Goal: Task Accomplishment & Management: Use online tool/utility

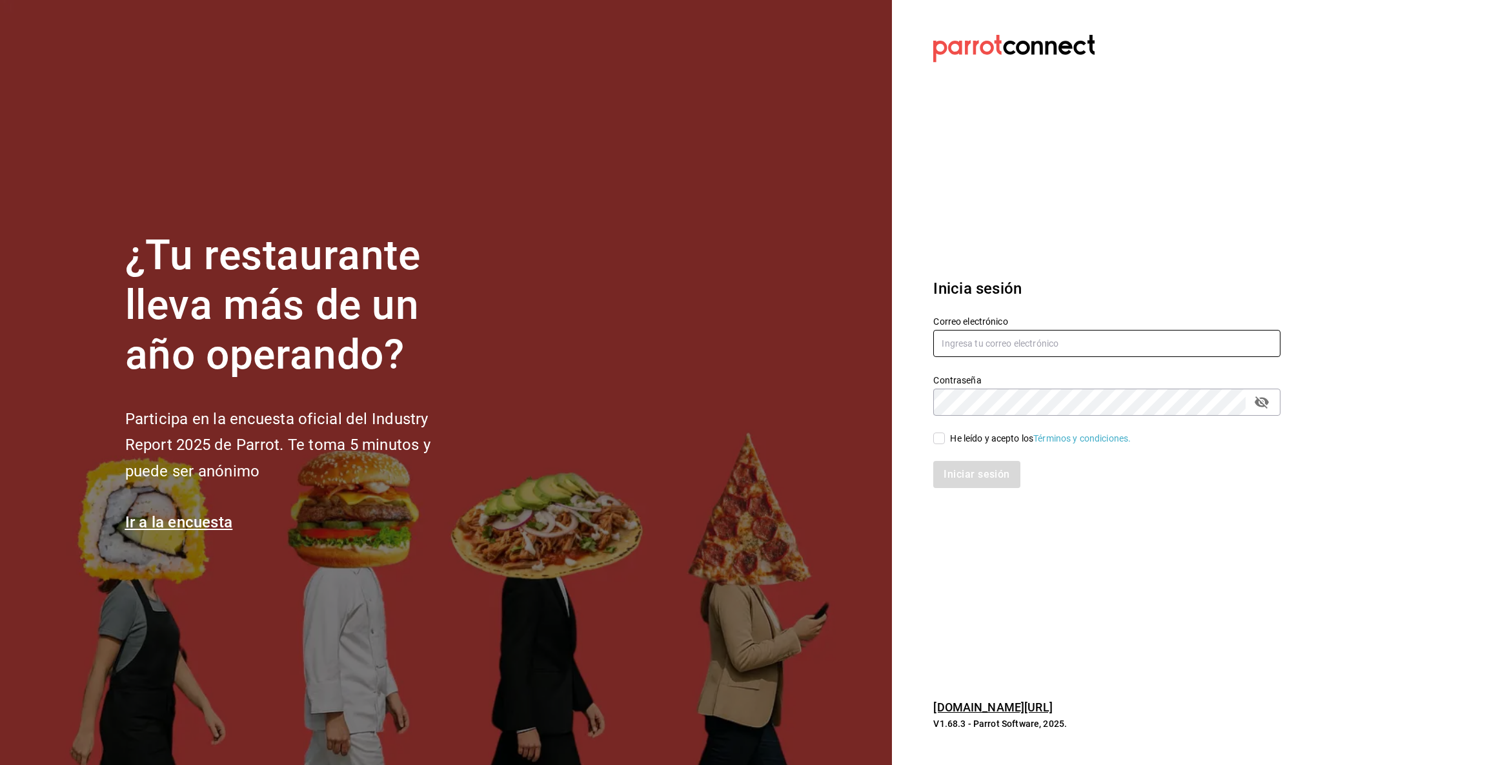
click at [1036, 336] on input "text" at bounding box center [1106, 343] width 347 height 27
type input "multiuser@pickup.com"
click at [940, 439] on input "He leído y acepto los Términos y condiciones." at bounding box center [939, 438] width 12 height 12
checkbox input "true"
click at [961, 475] on button "Iniciar sesión" at bounding box center [977, 474] width 88 height 27
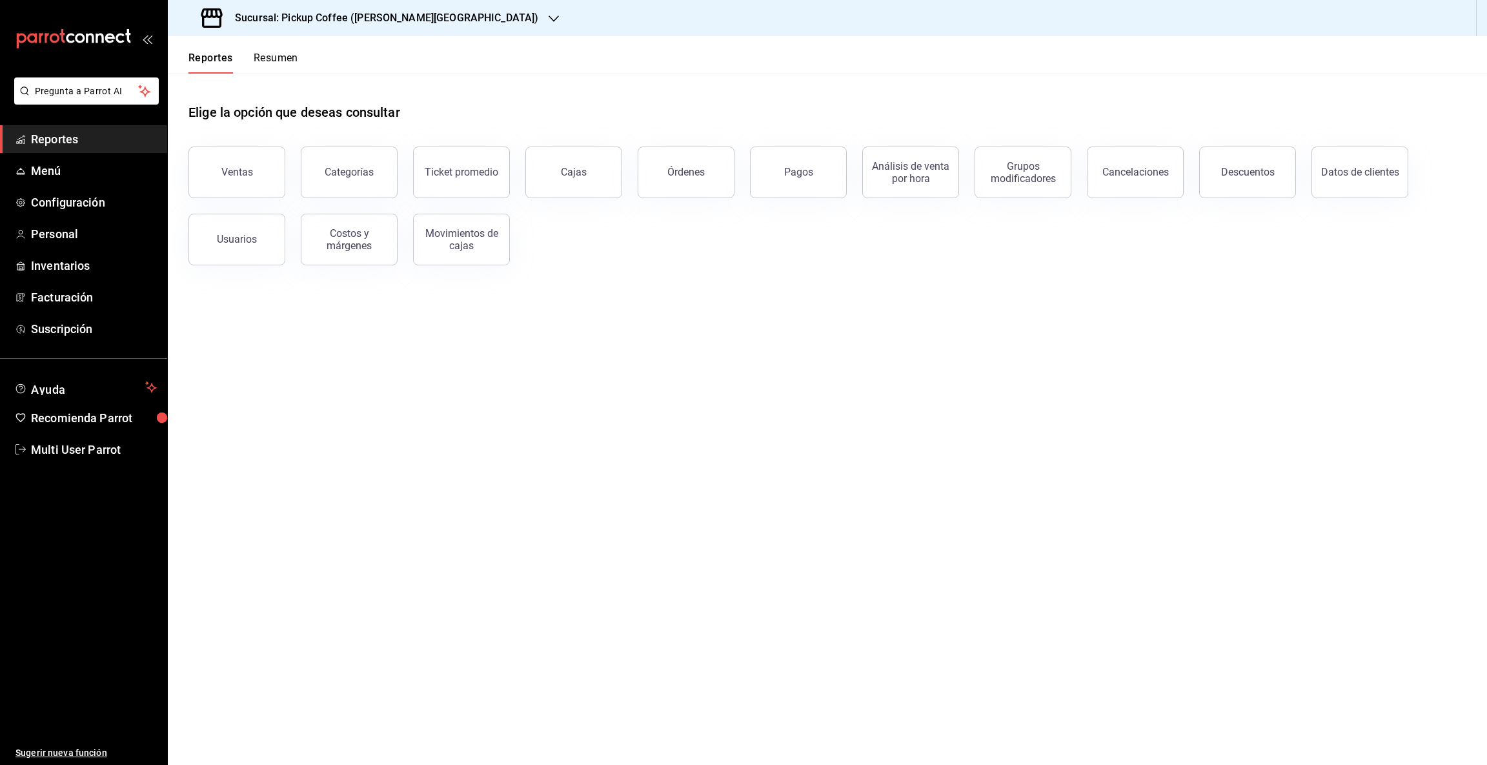
click at [549, 21] on icon "button" at bounding box center [554, 19] width 10 height 10
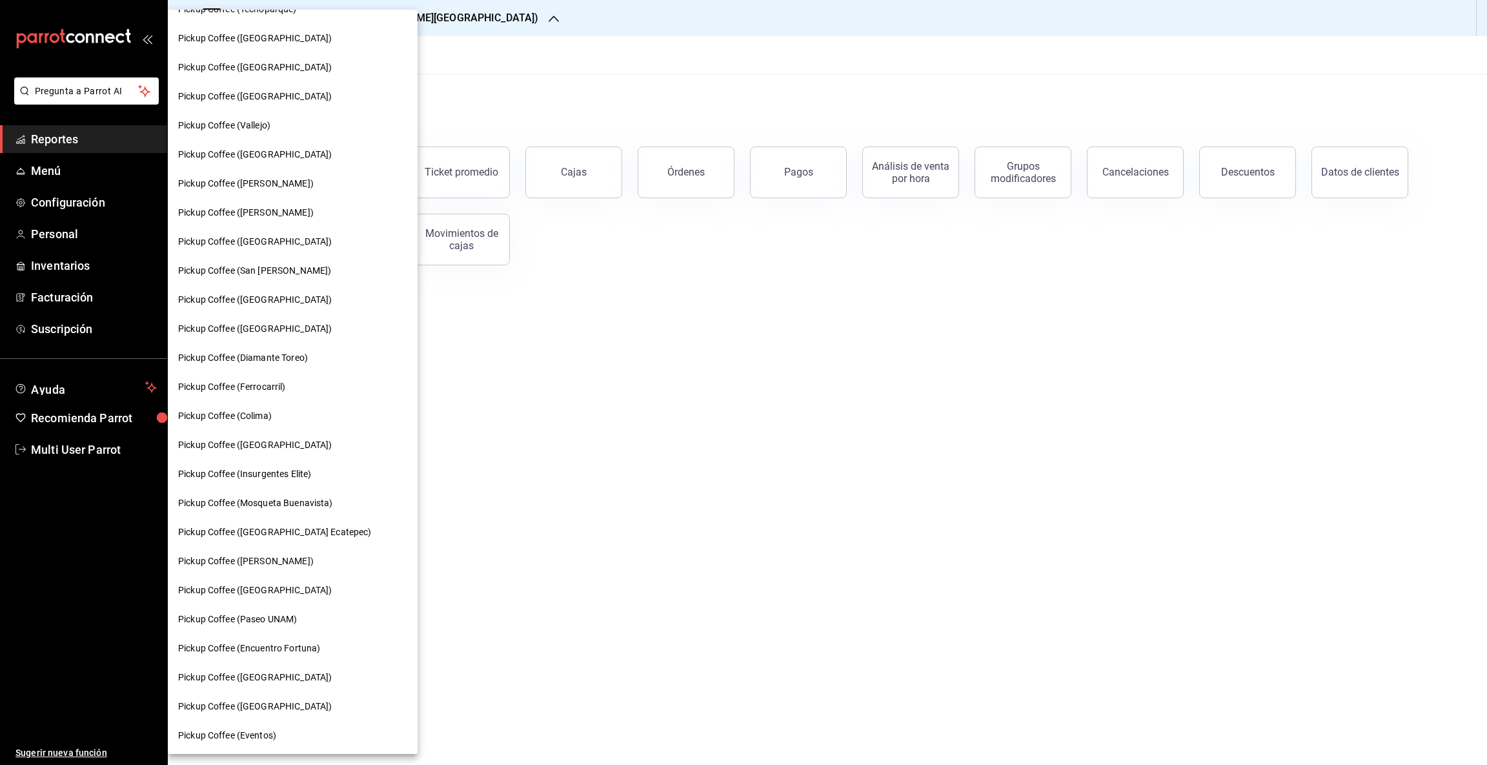
scroll to position [142, 0]
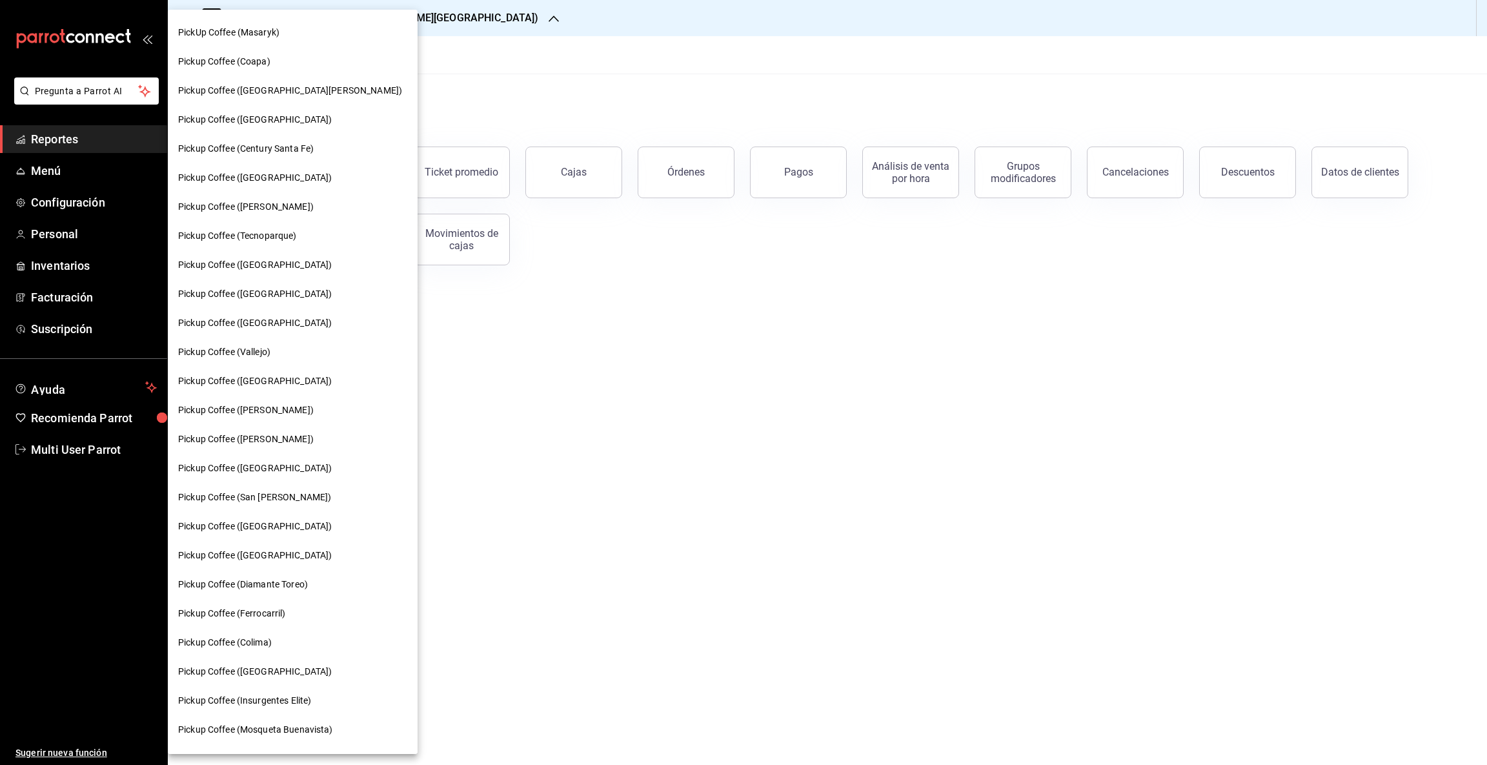
click at [293, 147] on span "Pickup Coffee (Century Santa Fe)" at bounding box center [246, 149] width 136 height 14
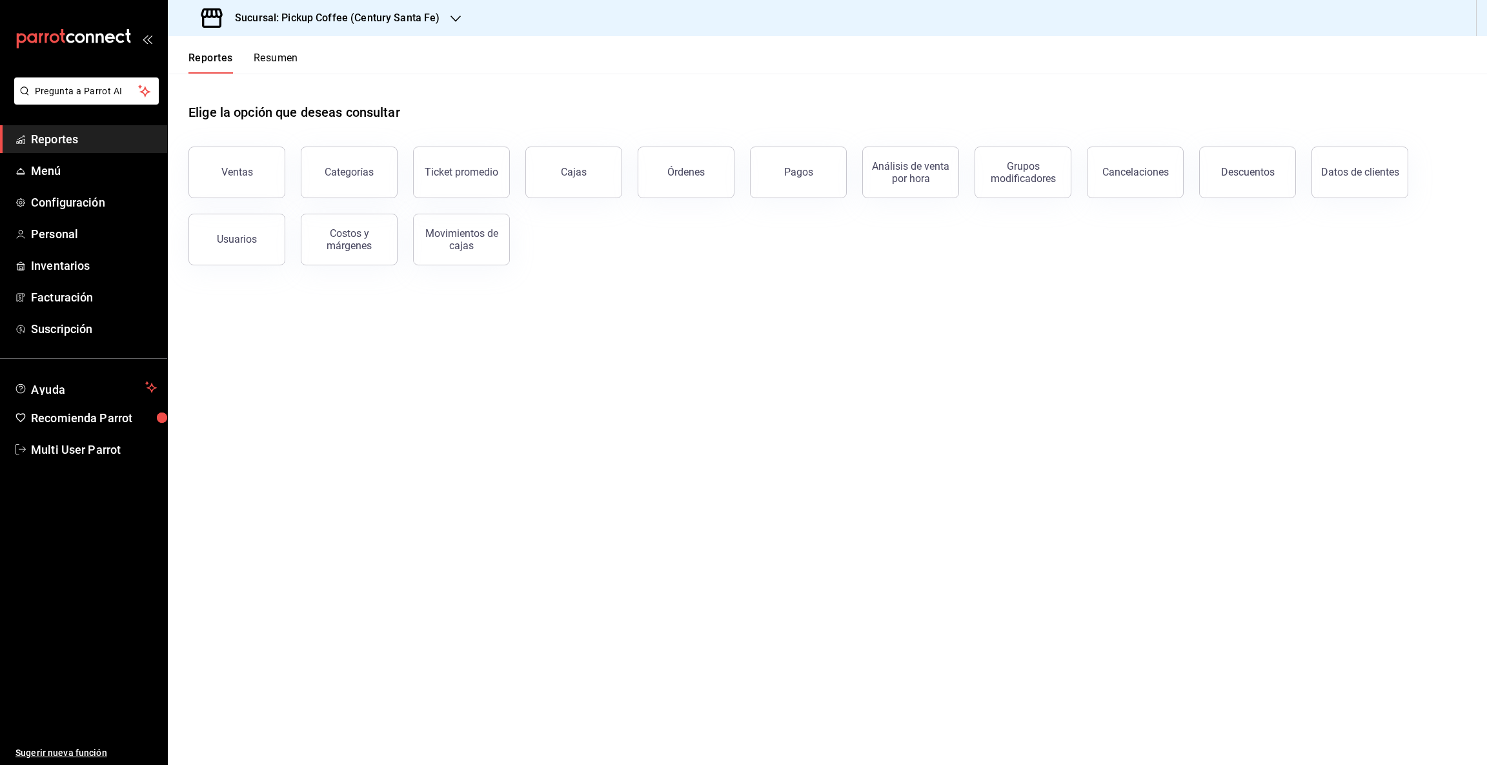
click at [281, 54] on button "Resumen" at bounding box center [276, 63] width 45 height 22
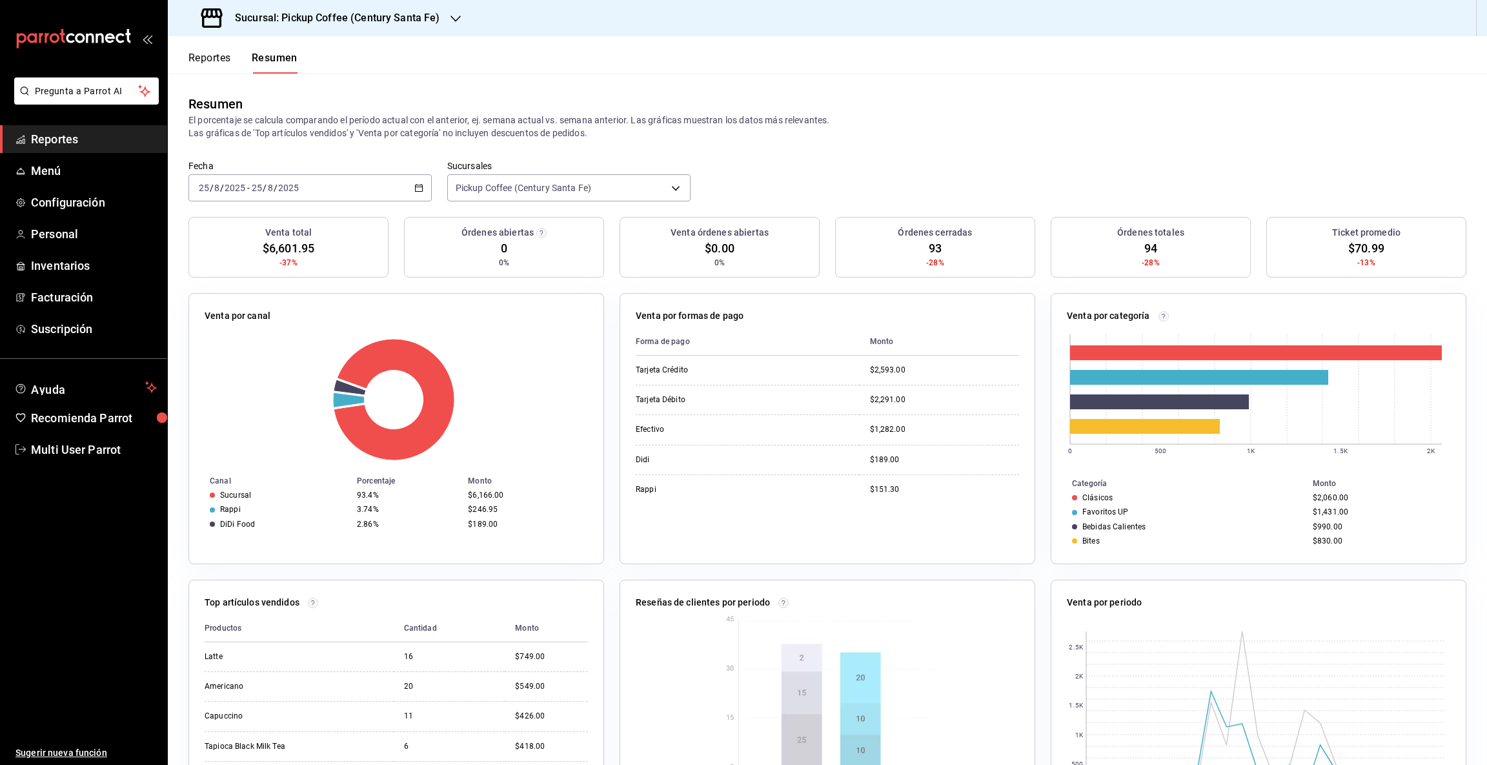
click at [207, 54] on button "Reportes" at bounding box center [209, 63] width 43 height 22
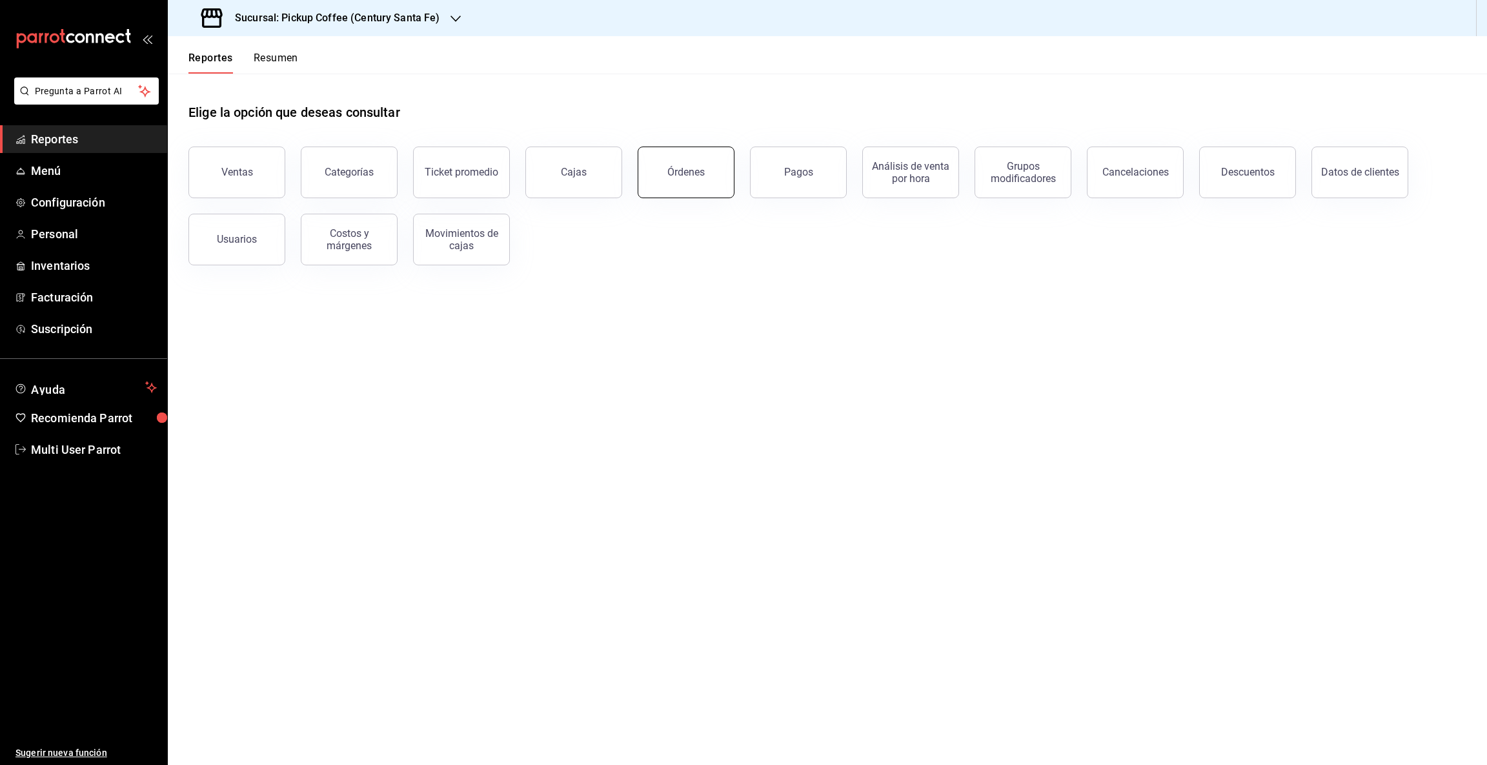
click at [643, 172] on button "Órdenes" at bounding box center [686, 172] width 97 height 52
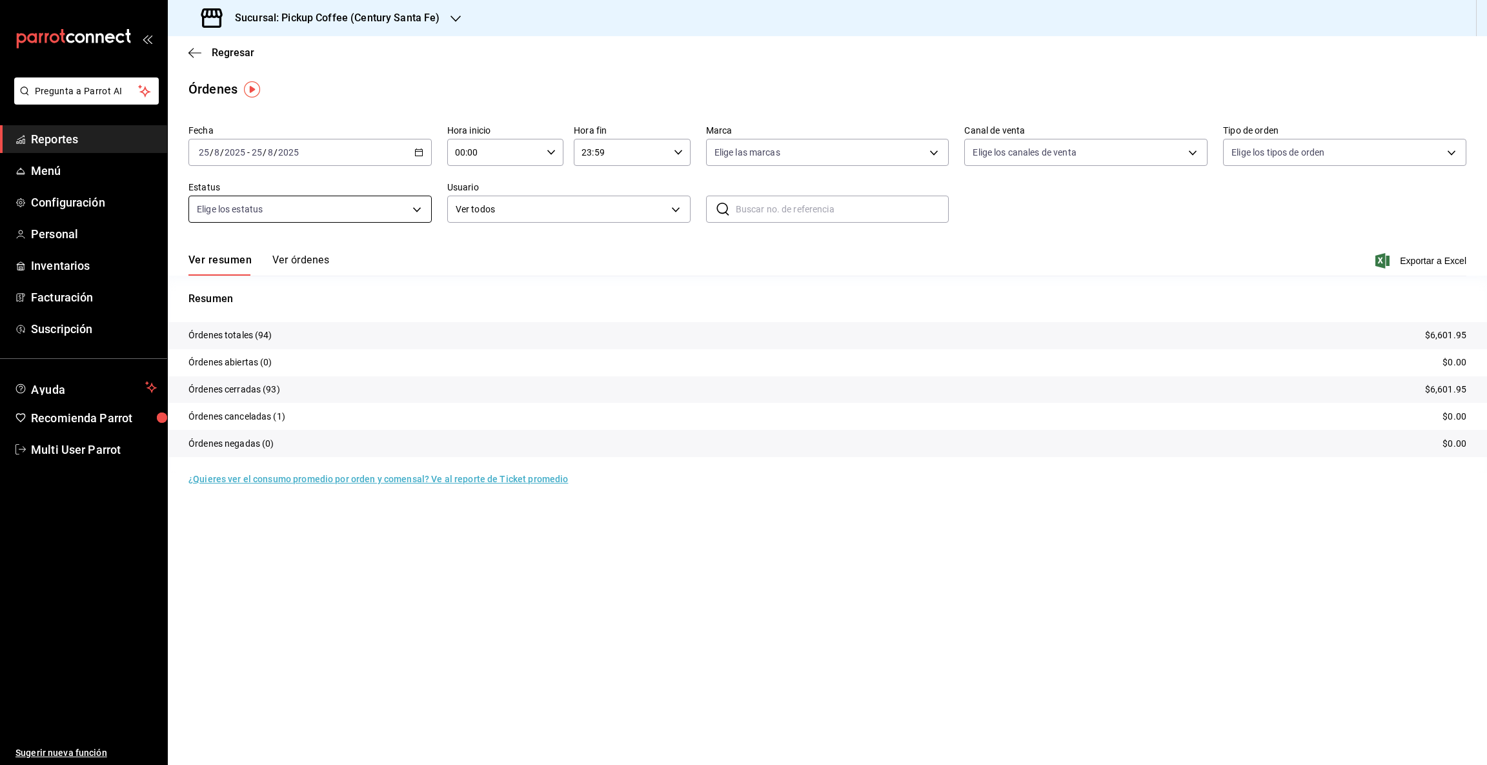
click at [419, 212] on body "Pregunta a Parrot AI Reportes Menú Configuración Personal Inventarios Facturaci…" at bounding box center [743, 382] width 1487 height 765
click at [199, 332] on input "checkbox" at bounding box center [203, 332] width 12 height 12
checkbox input "true"
type input "FINISHED"
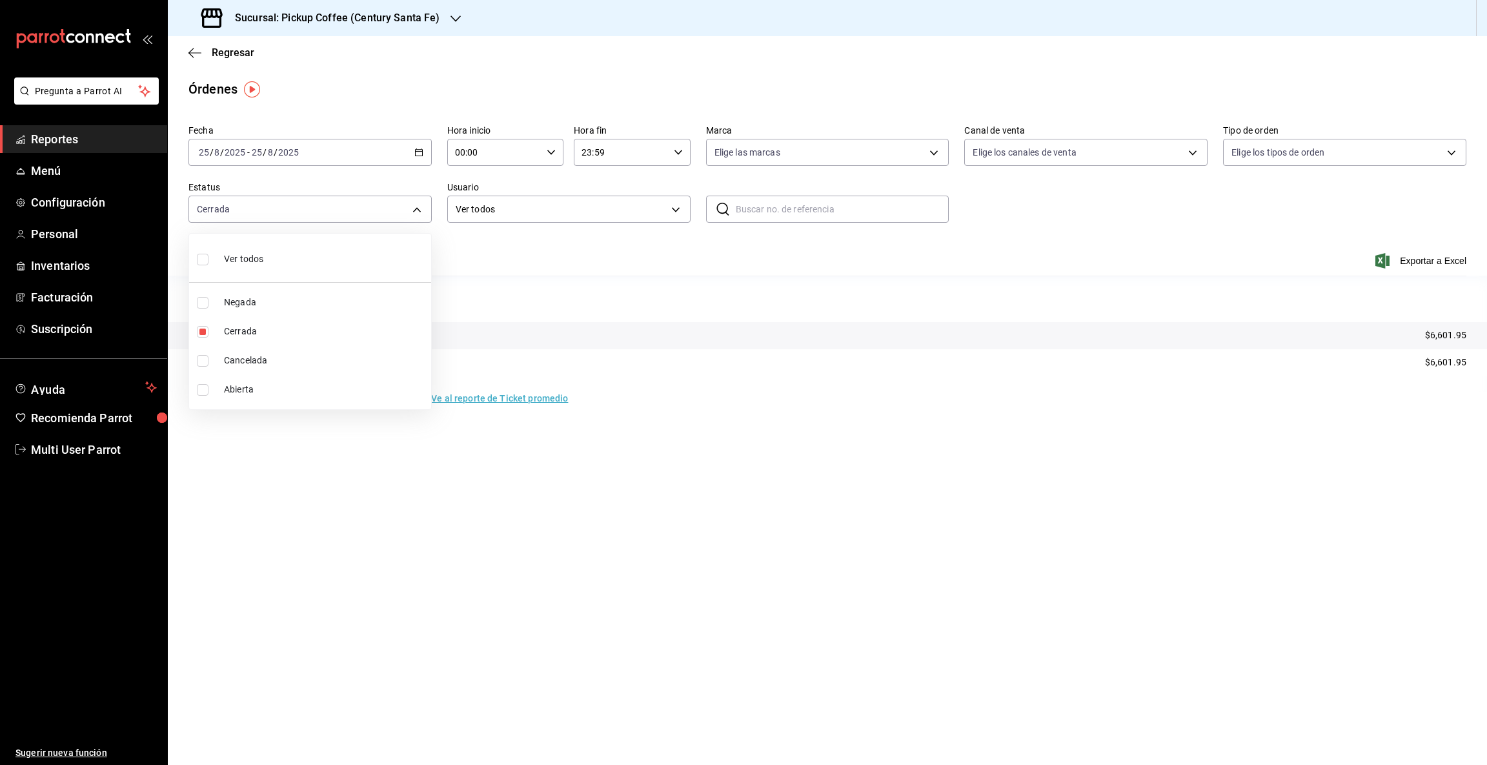
click at [892, 444] on div at bounding box center [743, 382] width 1487 height 765
click at [312, 256] on button "Ver órdenes" at bounding box center [300, 265] width 57 height 22
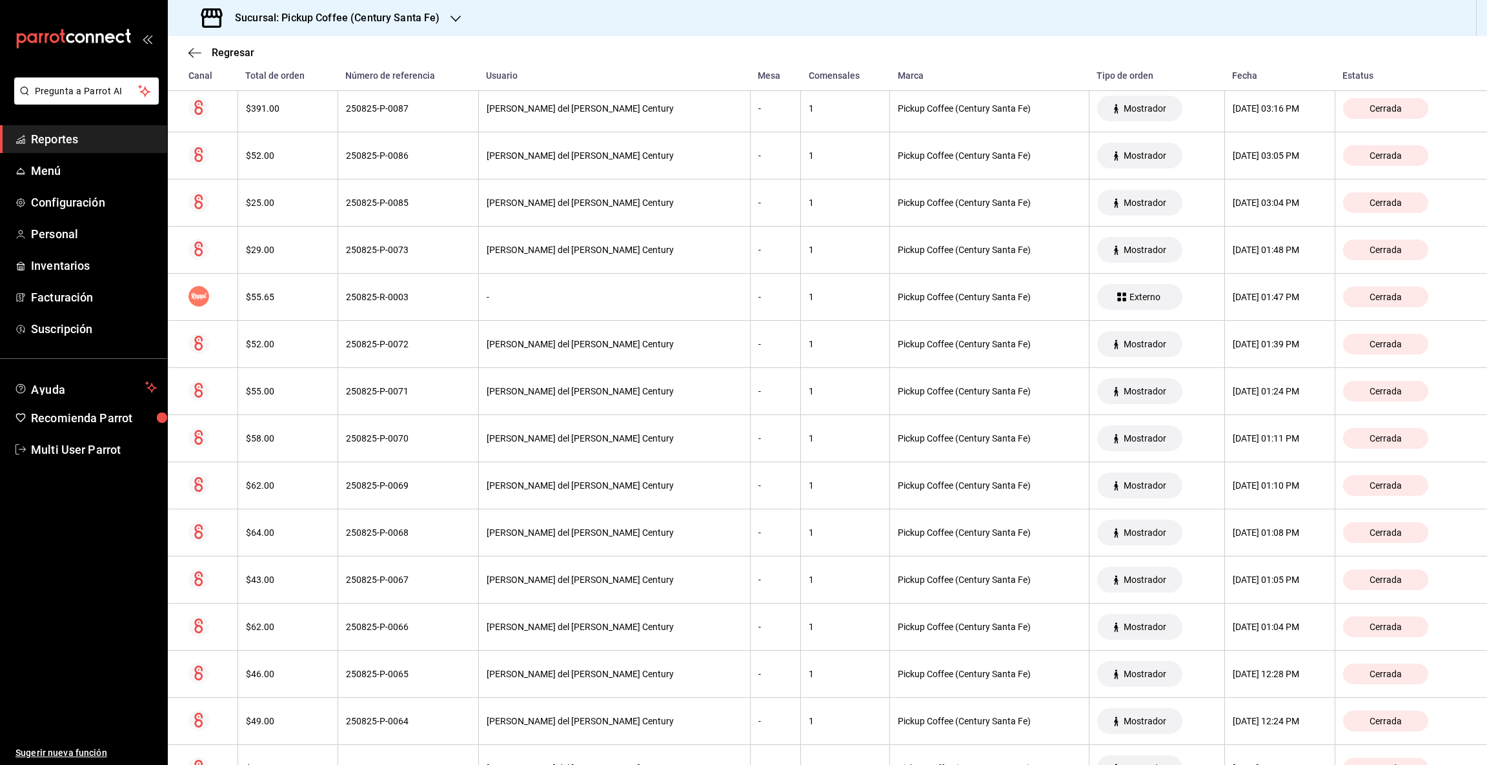
scroll to position [903, 0]
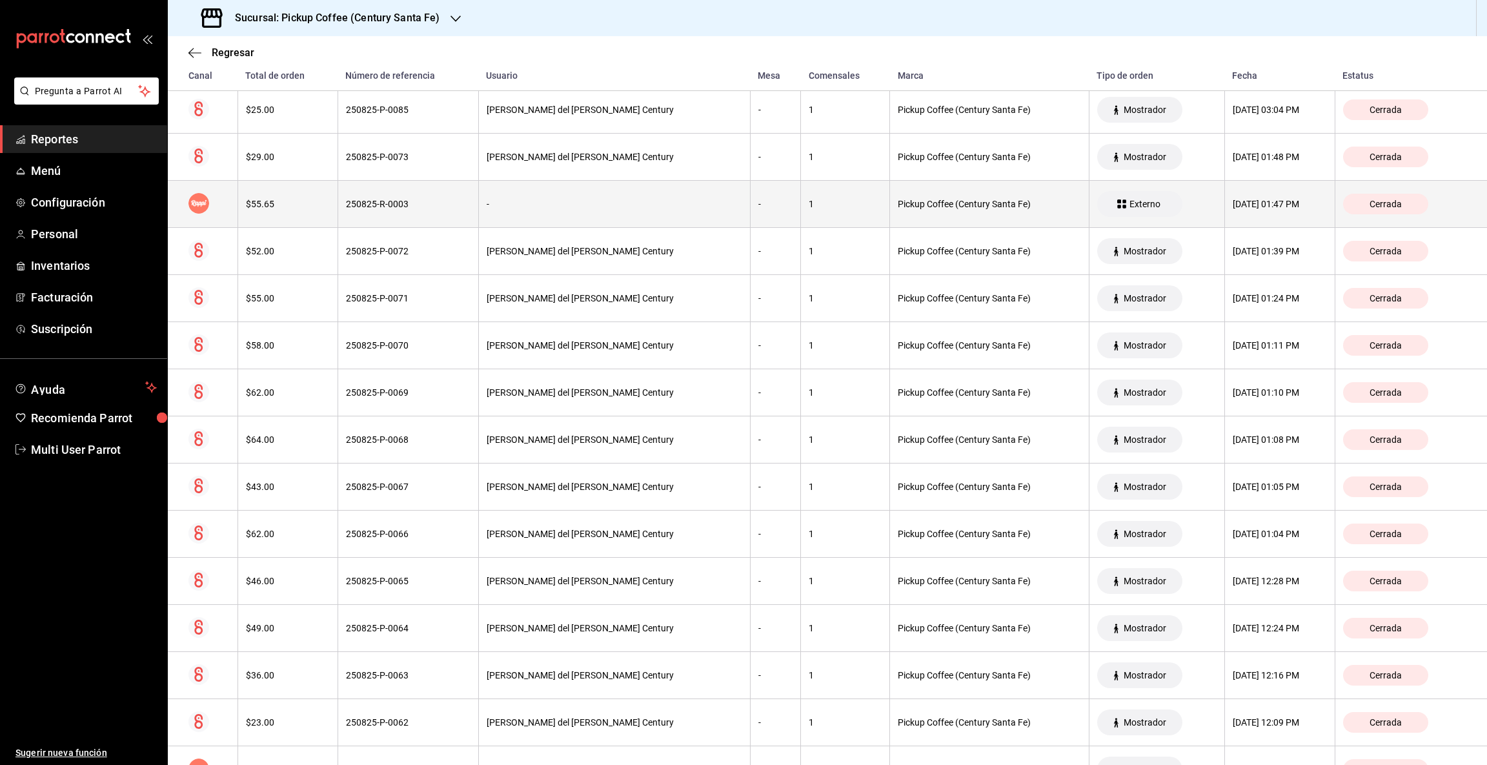
click at [286, 208] on div "$55.65" at bounding box center [288, 204] width 84 height 10
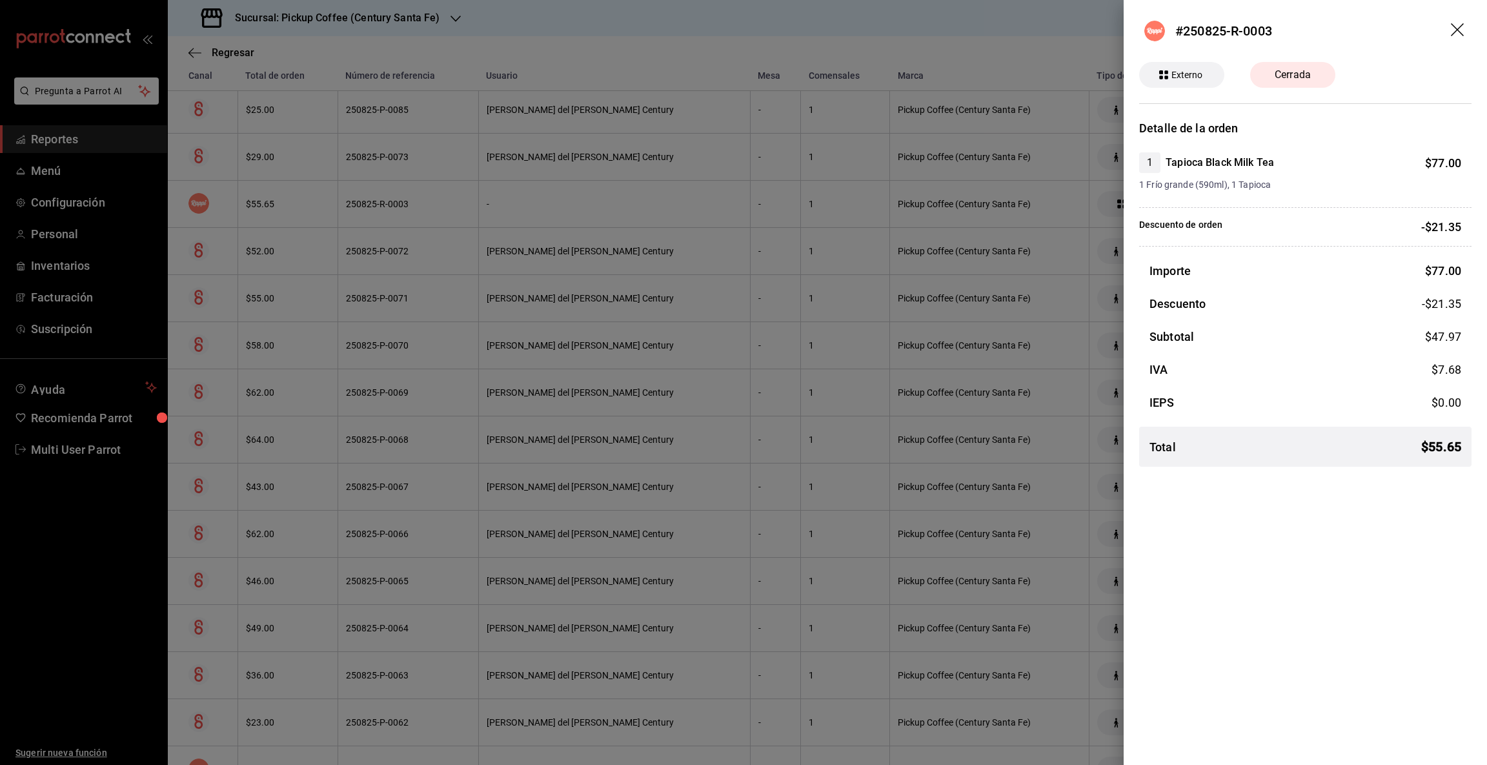
click at [405, 572] on div at bounding box center [743, 382] width 1487 height 765
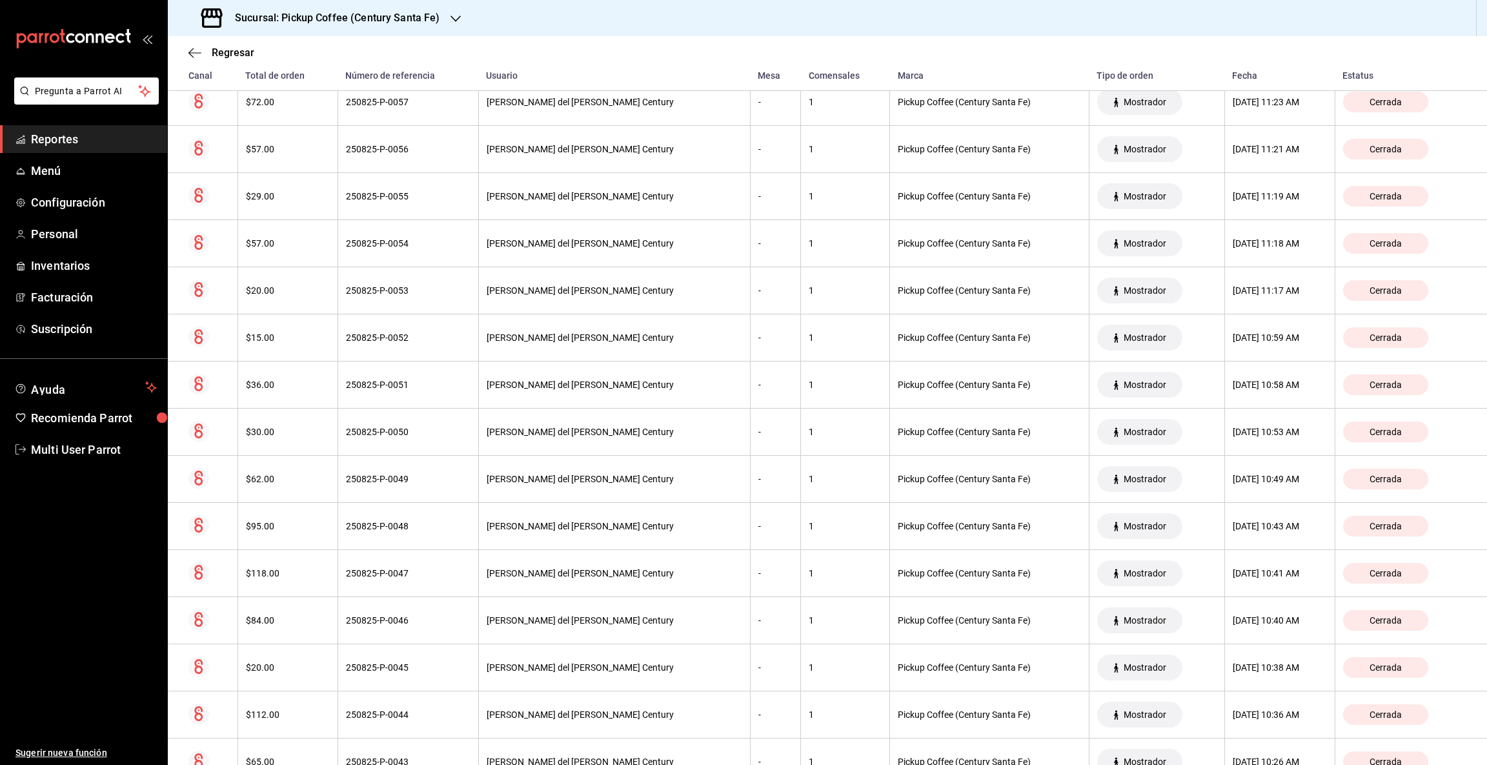
scroll to position [2032, 0]
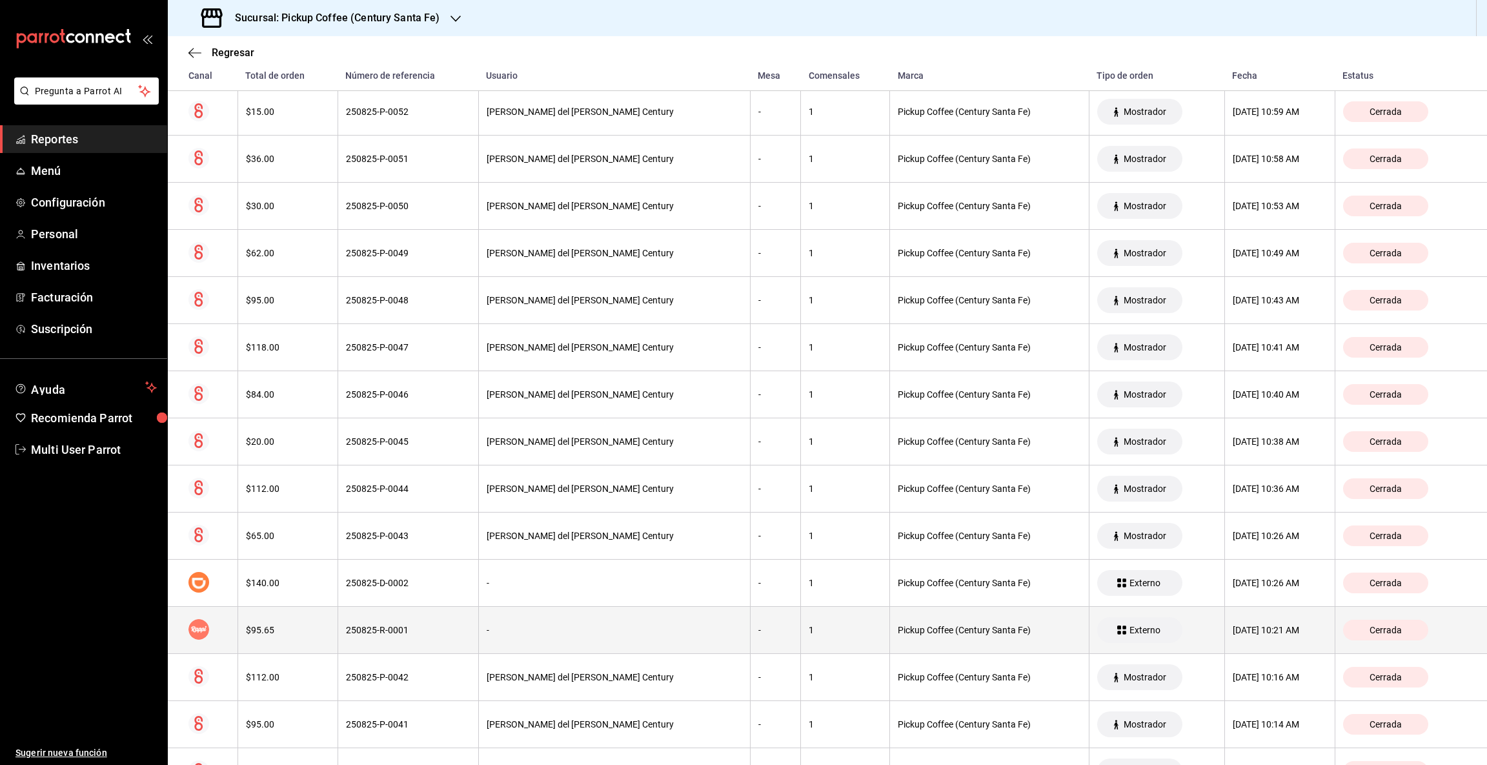
click at [371, 634] on div "250825-R-0001" at bounding box center [408, 630] width 125 height 10
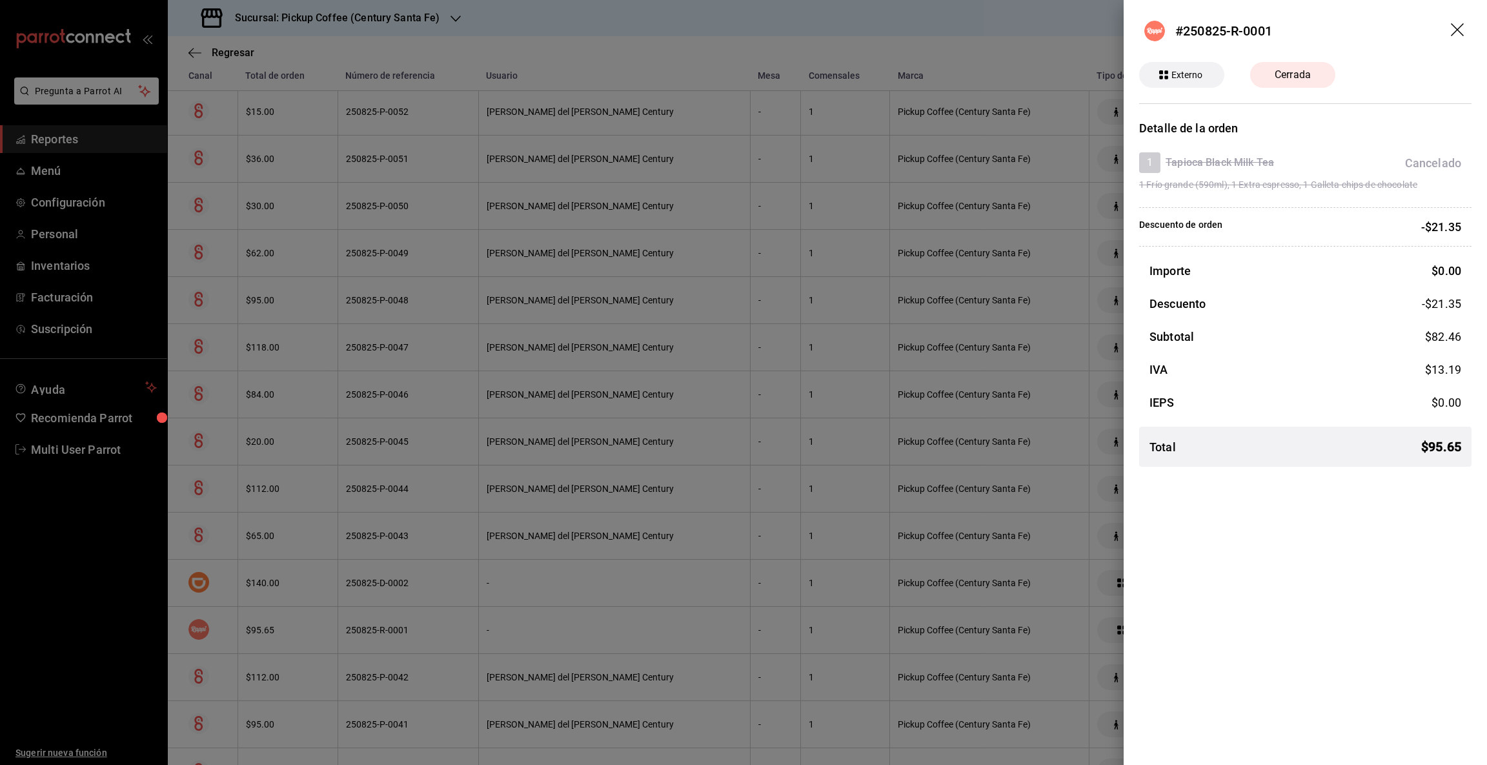
click at [1460, 28] on icon "drag" at bounding box center [1458, 30] width 15 height 15
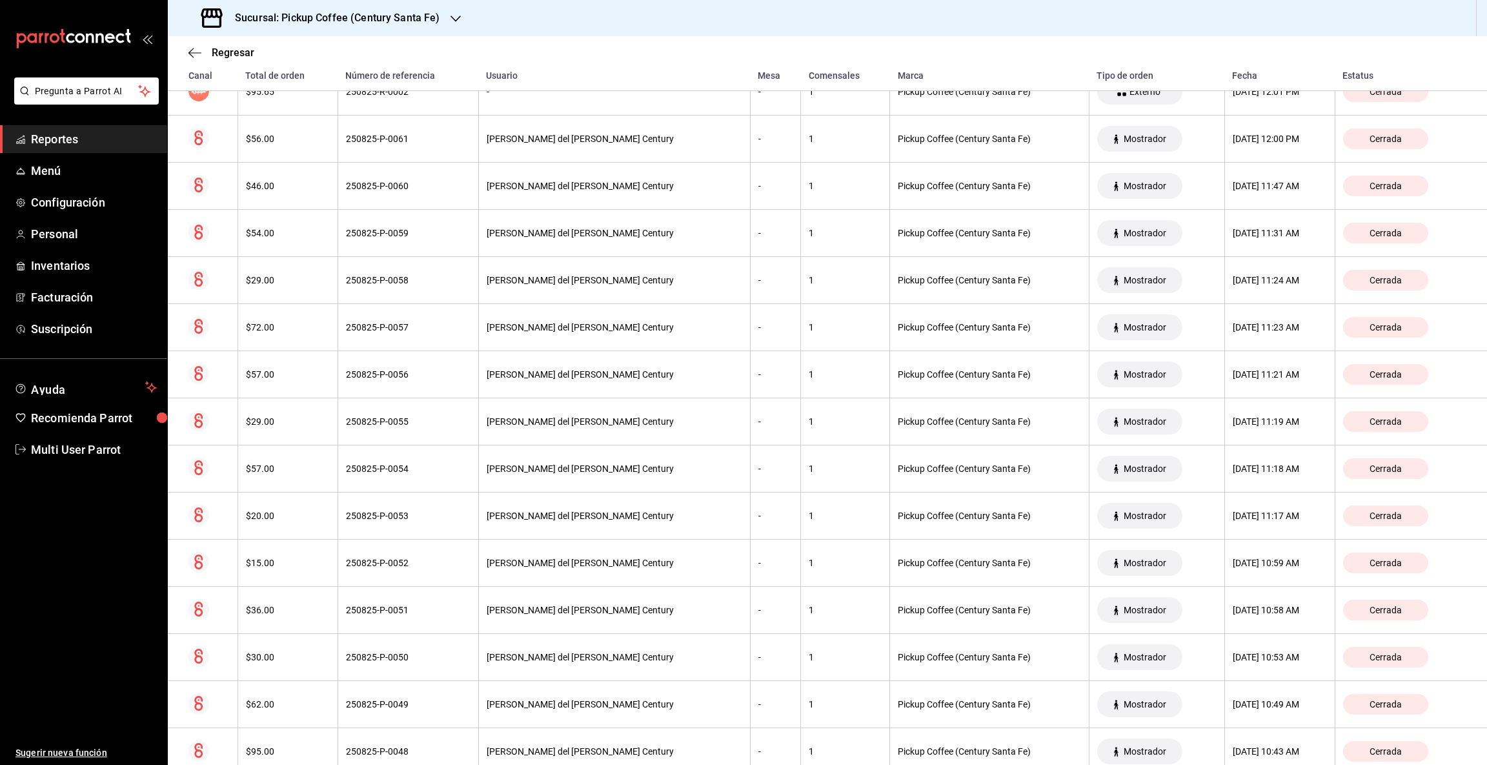
scroll to position [1355, 0]
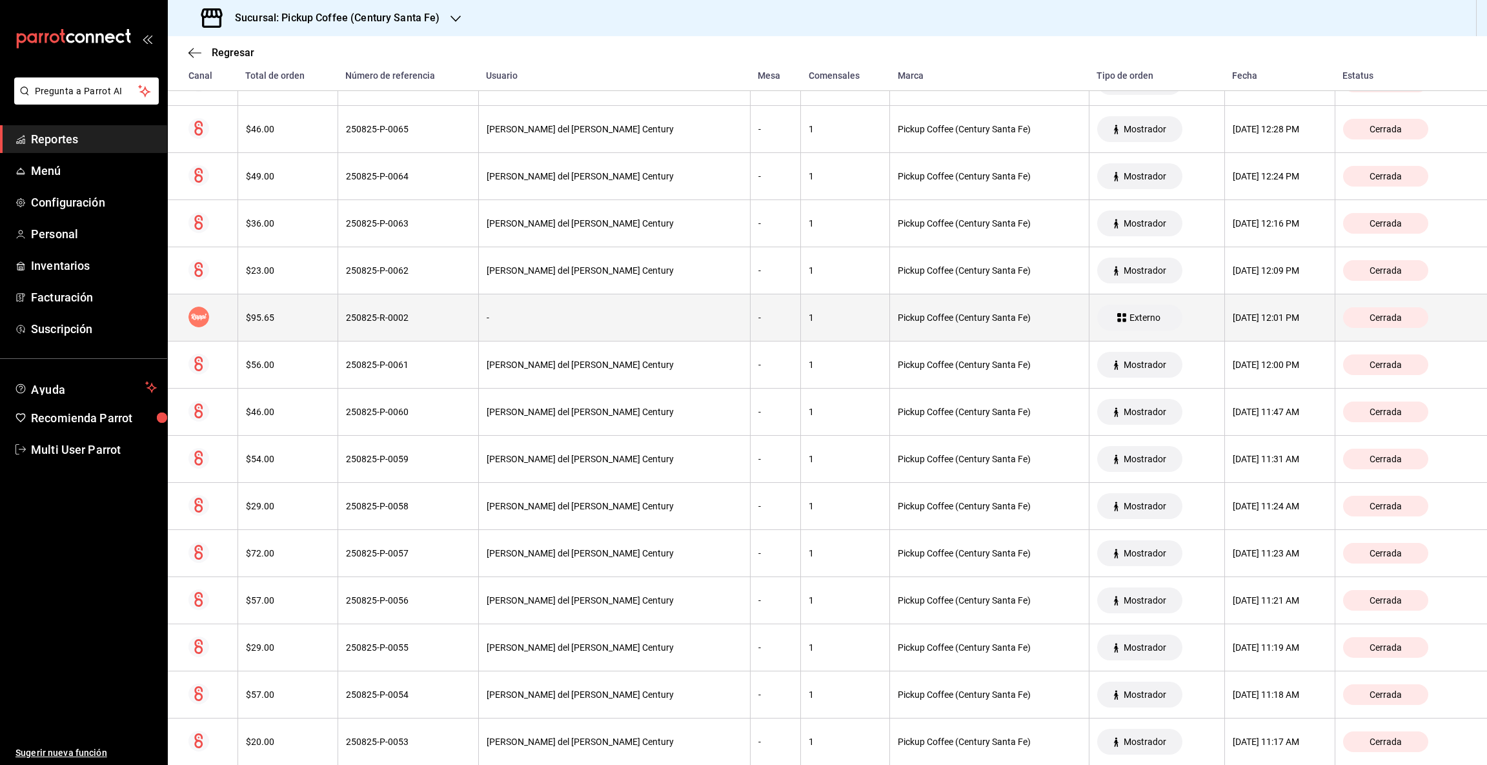
click at [301, 327] on th "$95.65" at bounding box center [287, 317] width 100 height 47
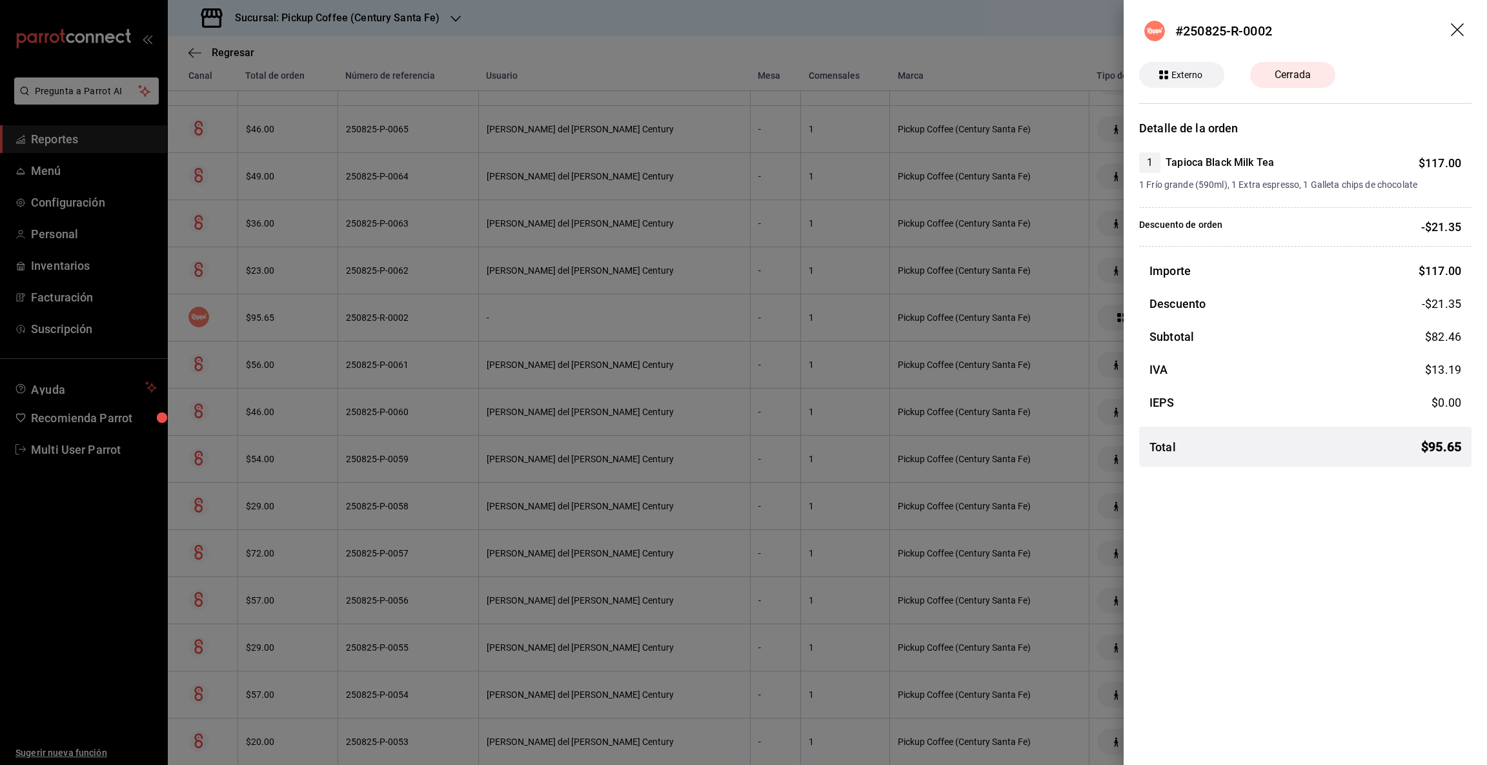
click at [510, 330] on div at bounding box center [743, 382] width 1487 height 765
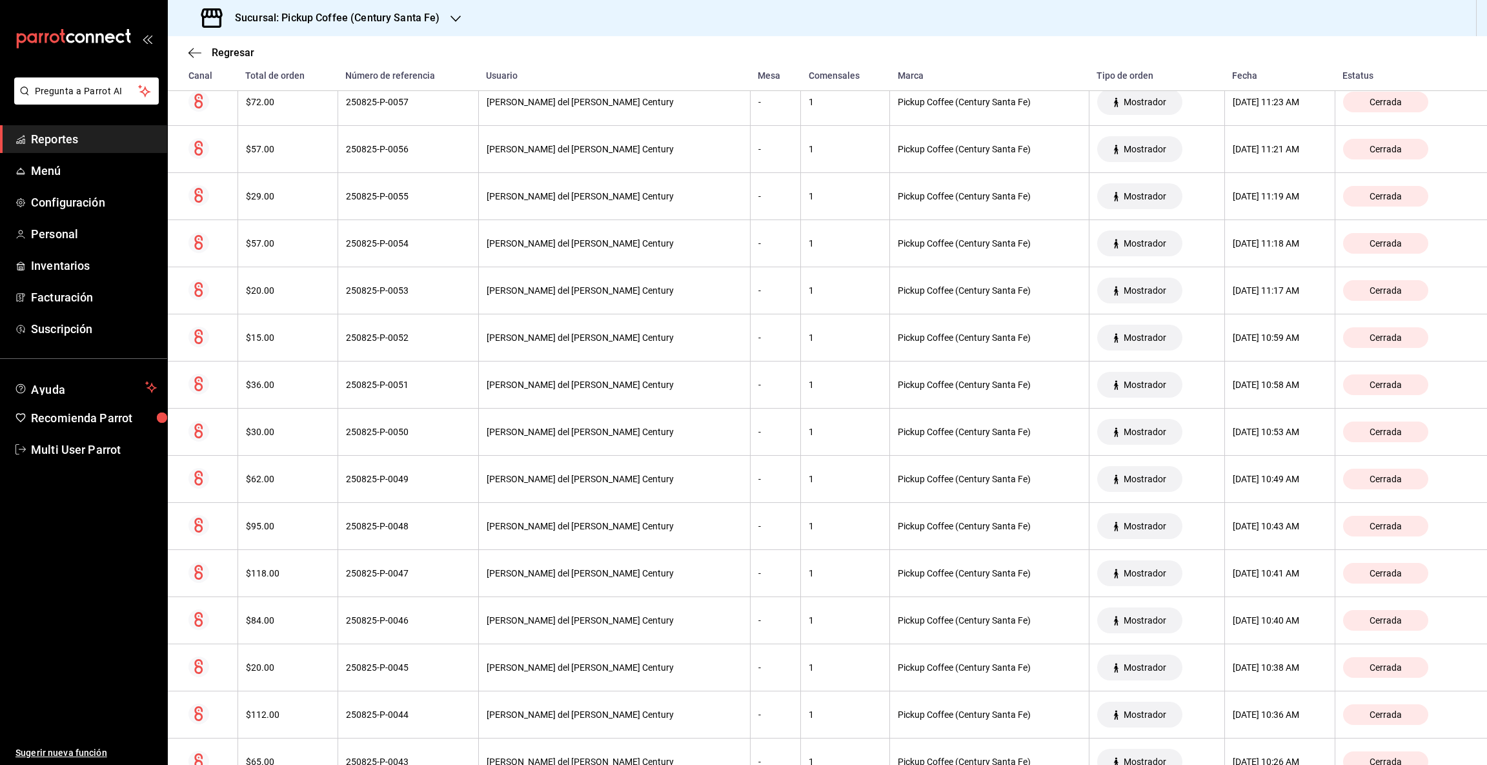
scroll to position [2032, 0]
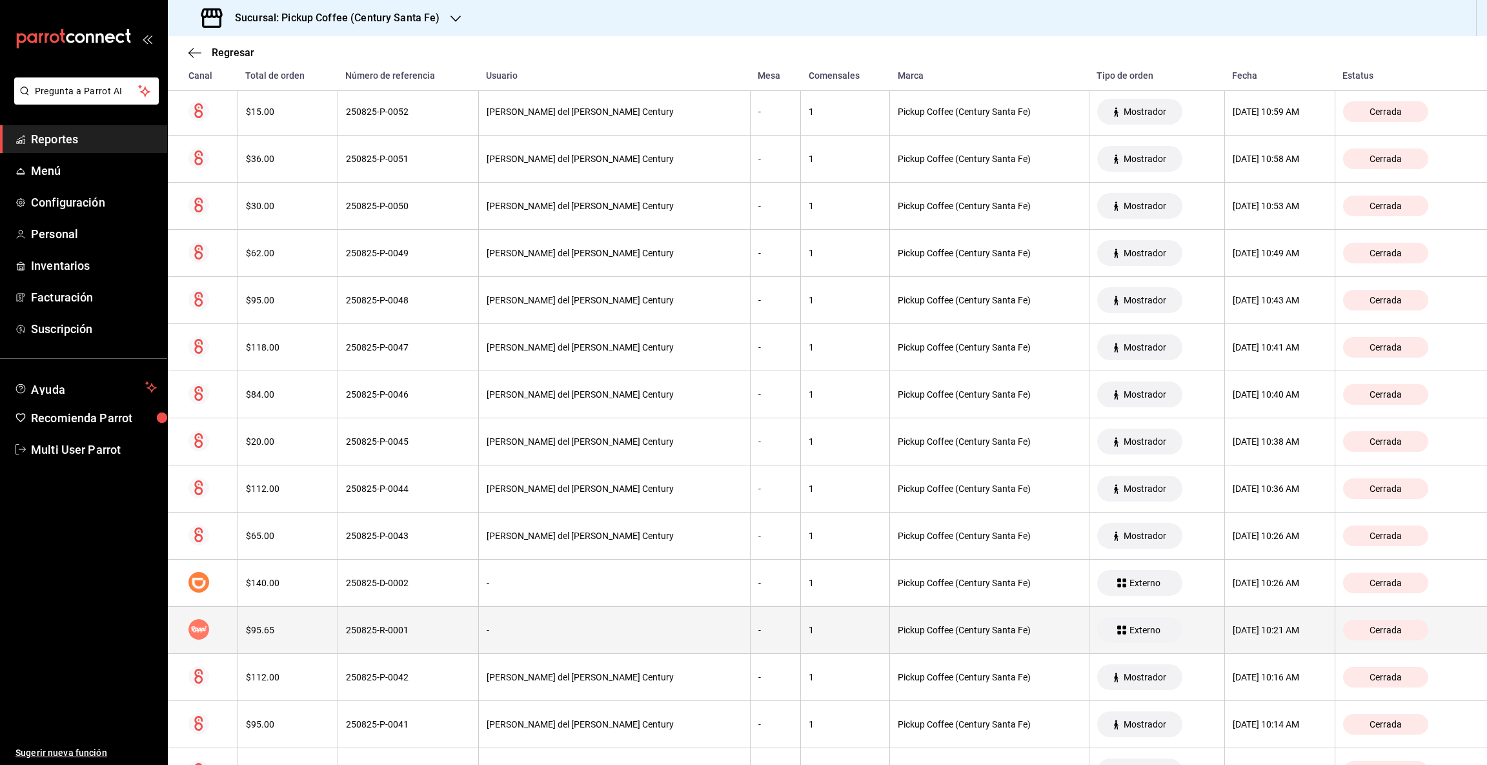
click at [289, 635] on div "$95.65" at bounding box center [288, 630] width 84 height 10
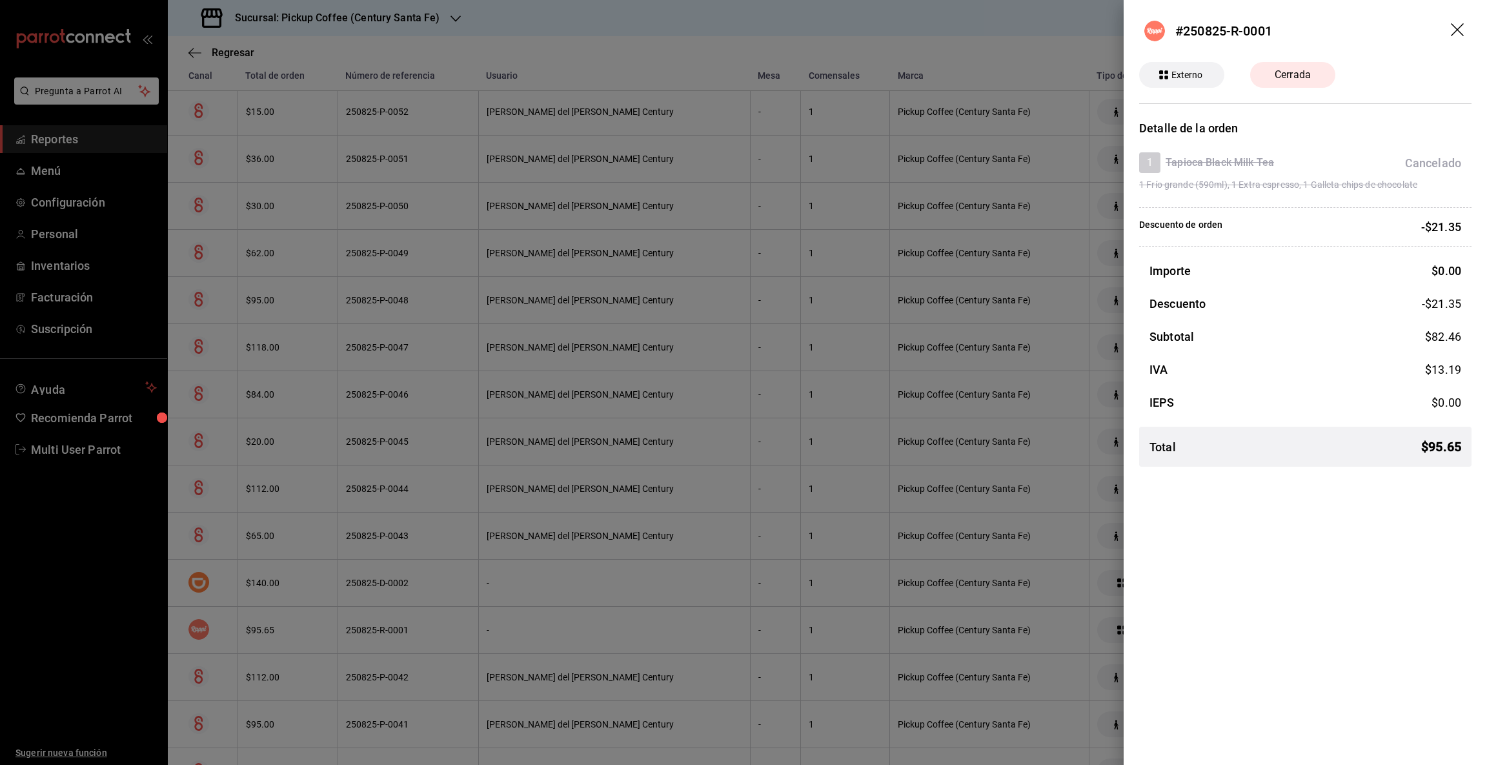
click at [1457, 30] on icon "drag" at bounding box center [1457, 29] width 13 height 13
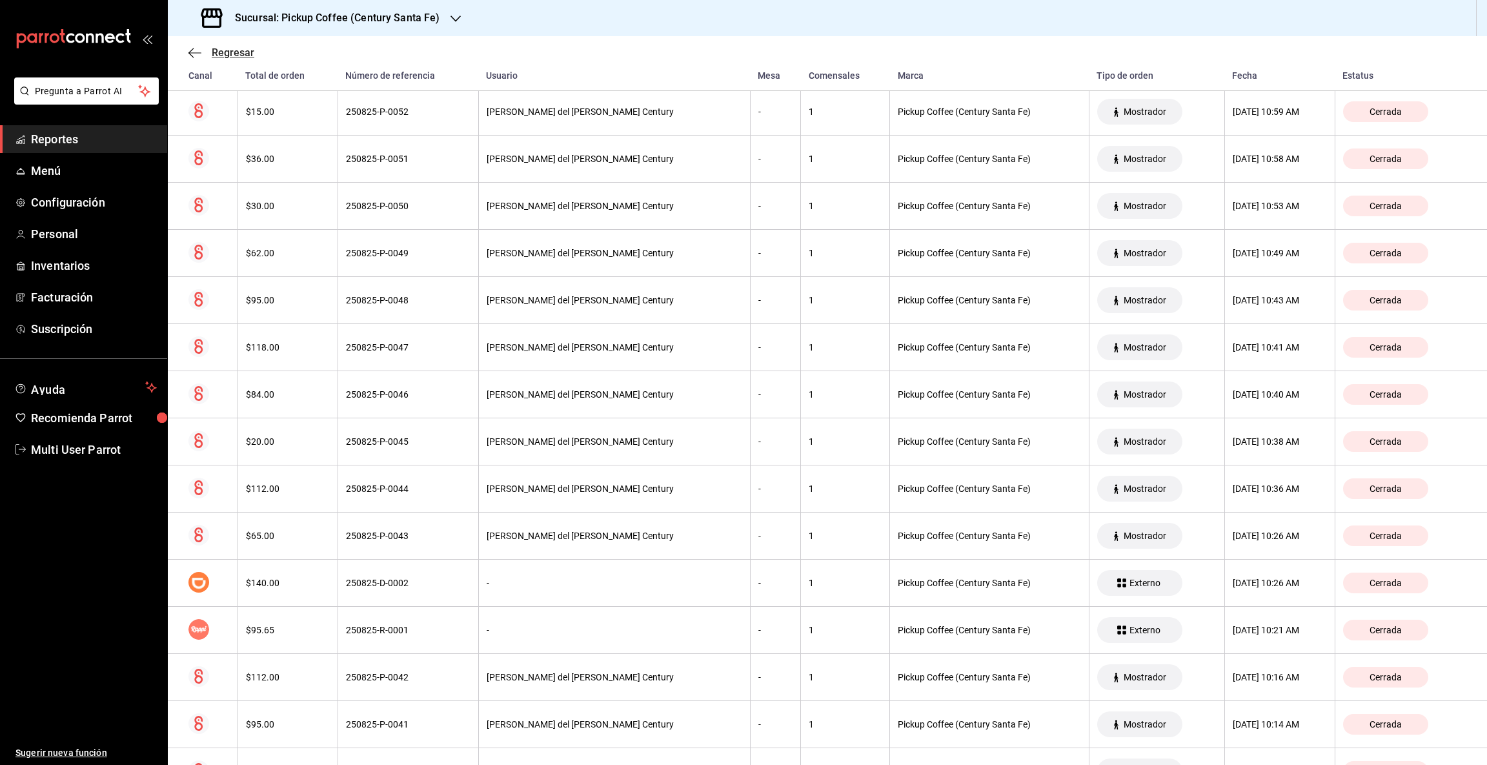
click at [188, 53] on icon "button" at bounding box center [194, 53] width 13 height 12
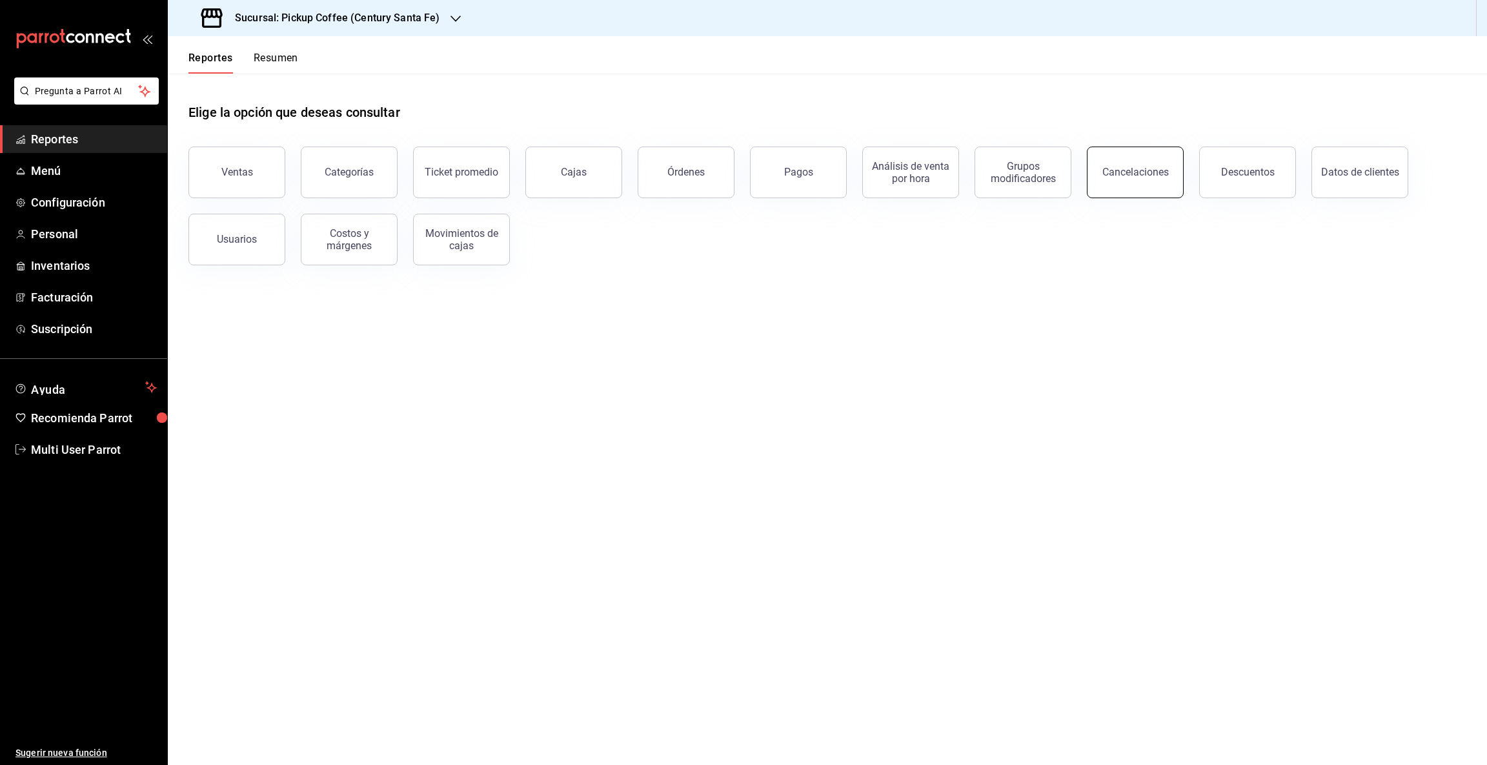
click at [1116, 177] on div "Cancelaciones" at bounding box center [1135, 172] width 66 height 12
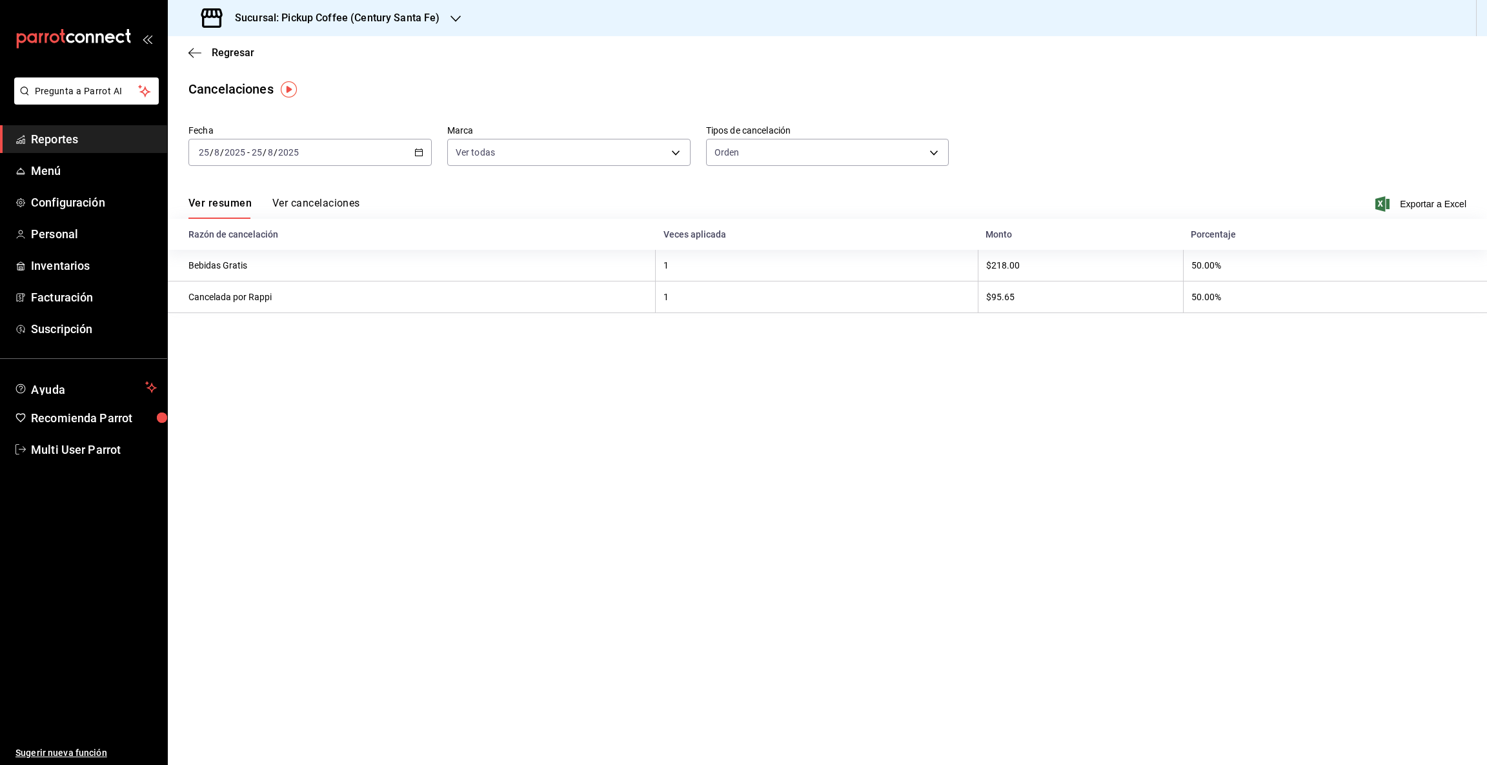
click at [305, 200] on button "Ver cancelaciones" at bounding box center [316, 208] width 88 height 22
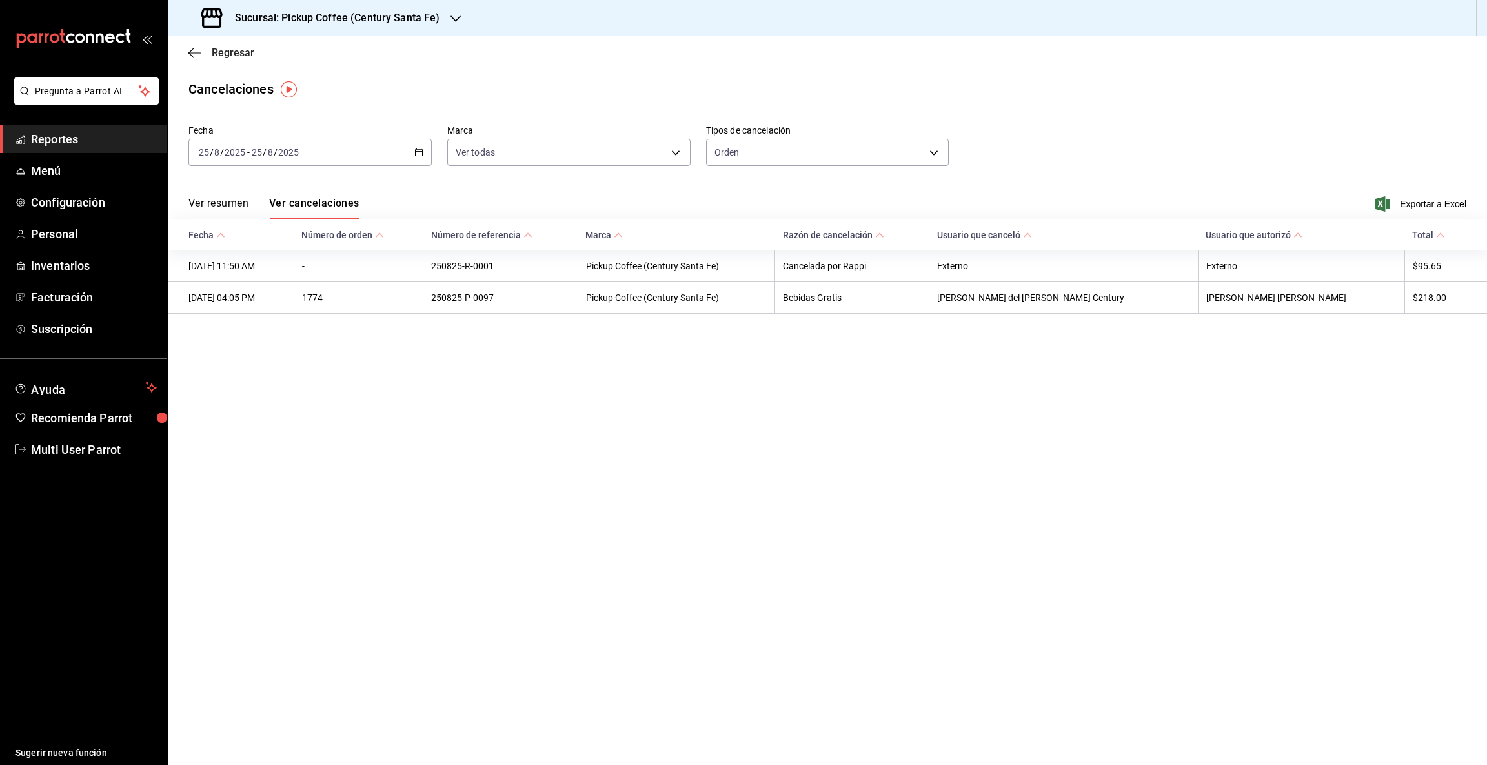
click at [196, 50] on icon "button" at bounding box center [194, 53] width 13 height 12
